Goal: Find specific page/section: Find specific page/section

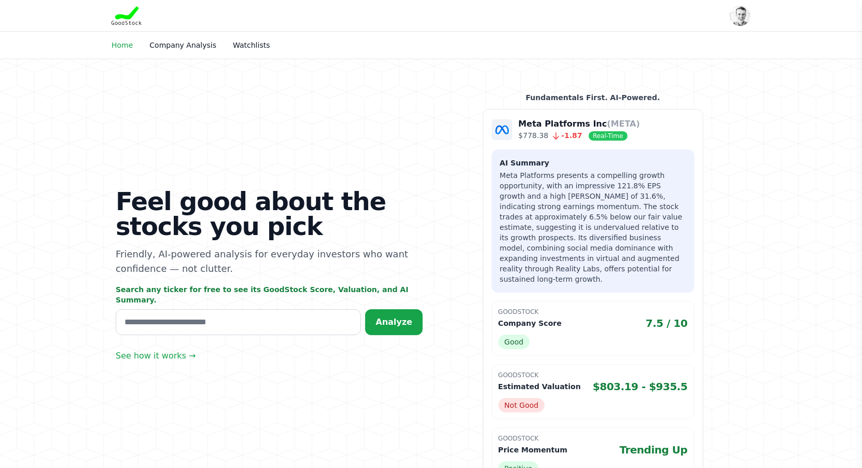
click at [121, 42] on link "Home" at bounding box center [122, 45] width 21 height 8
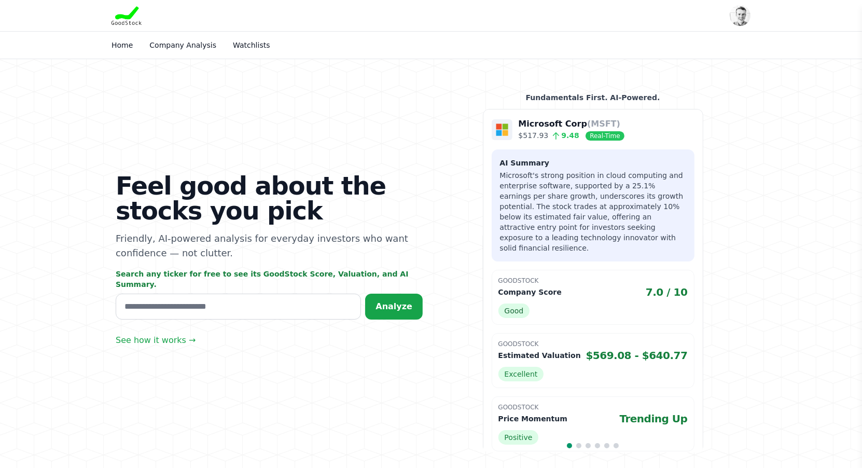
click at [167, 46] on link "Company Analysis" at bounding box center [182, 45] width 67 height 8
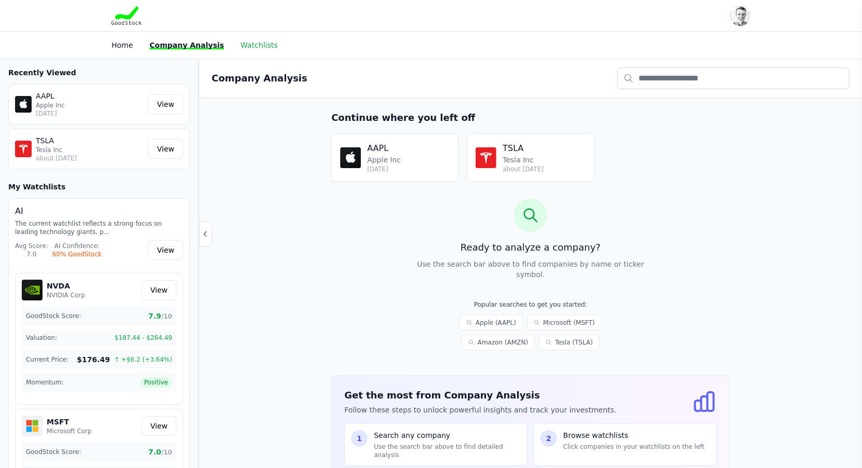
click at [254, 45] on link "Watchlists" at bounding box center [259, 45] width 37 height 8
